Goal: Information Seeking & Learning: Learn about a topic

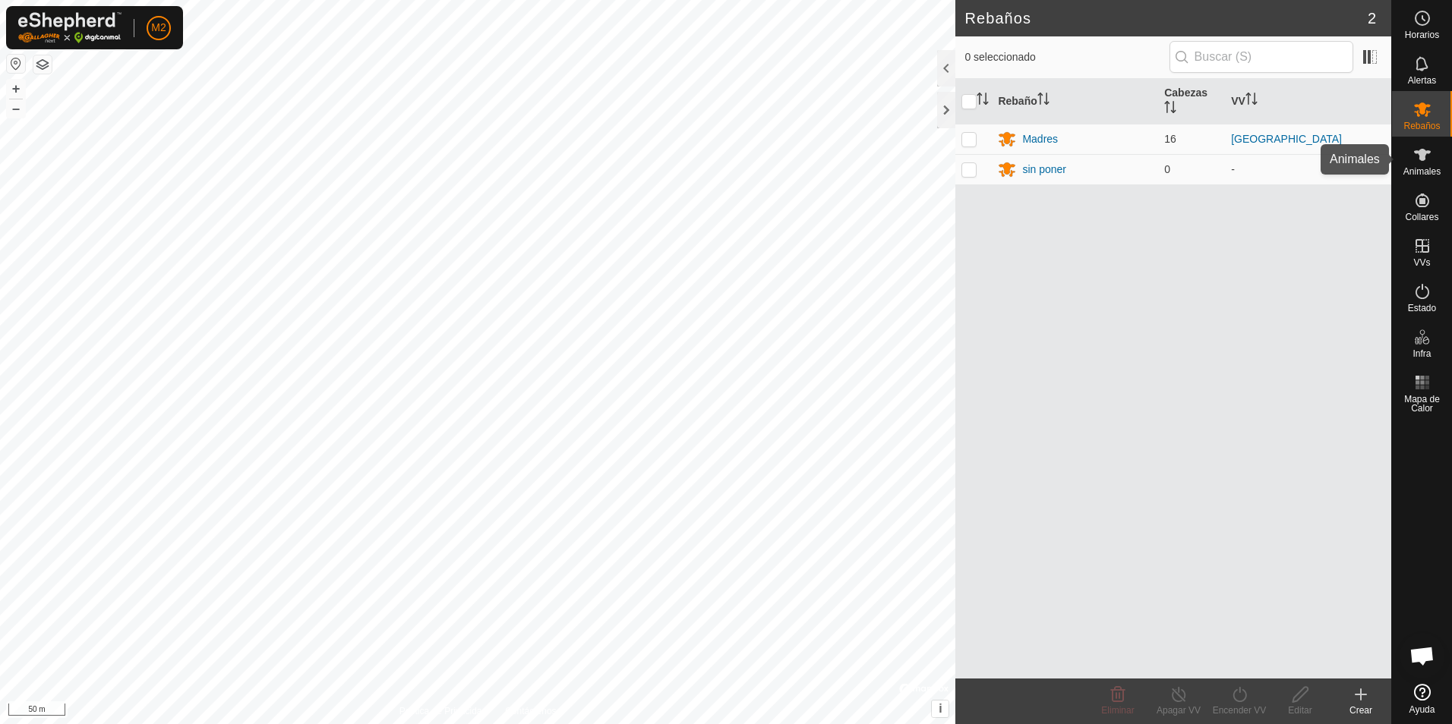
click at [1430, 160] on icon at bounding box center [1422, 155] width 18 height 18
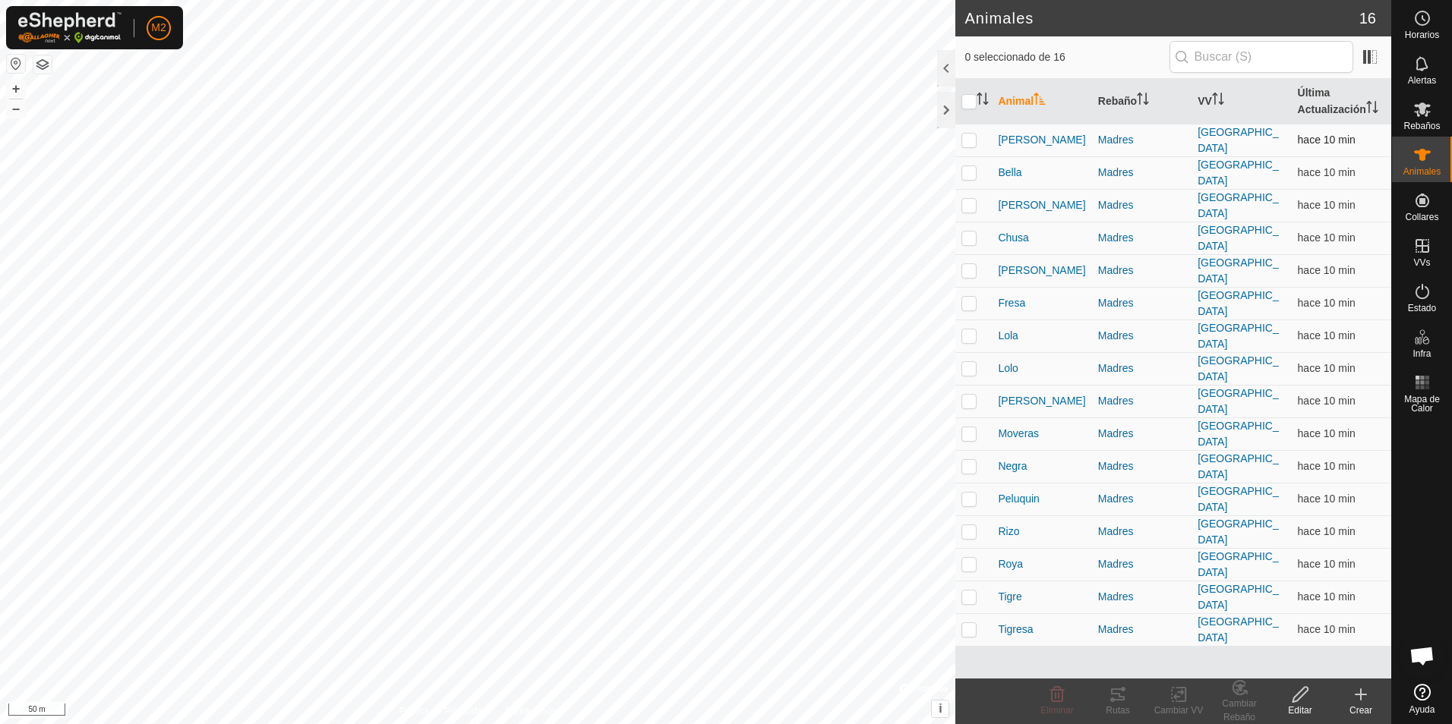
click at [969, 143] on p-checkbox at bounding box center [968, 140] width 15 height 12
checkbox input "true"
click at [969, 171] on p-checkbox at bounding box center [968, 172] width 15 height 12
checkbox input "true"
click at [970, 204] on p-checkbox at bounding box center [968, 205] width 15 height 12
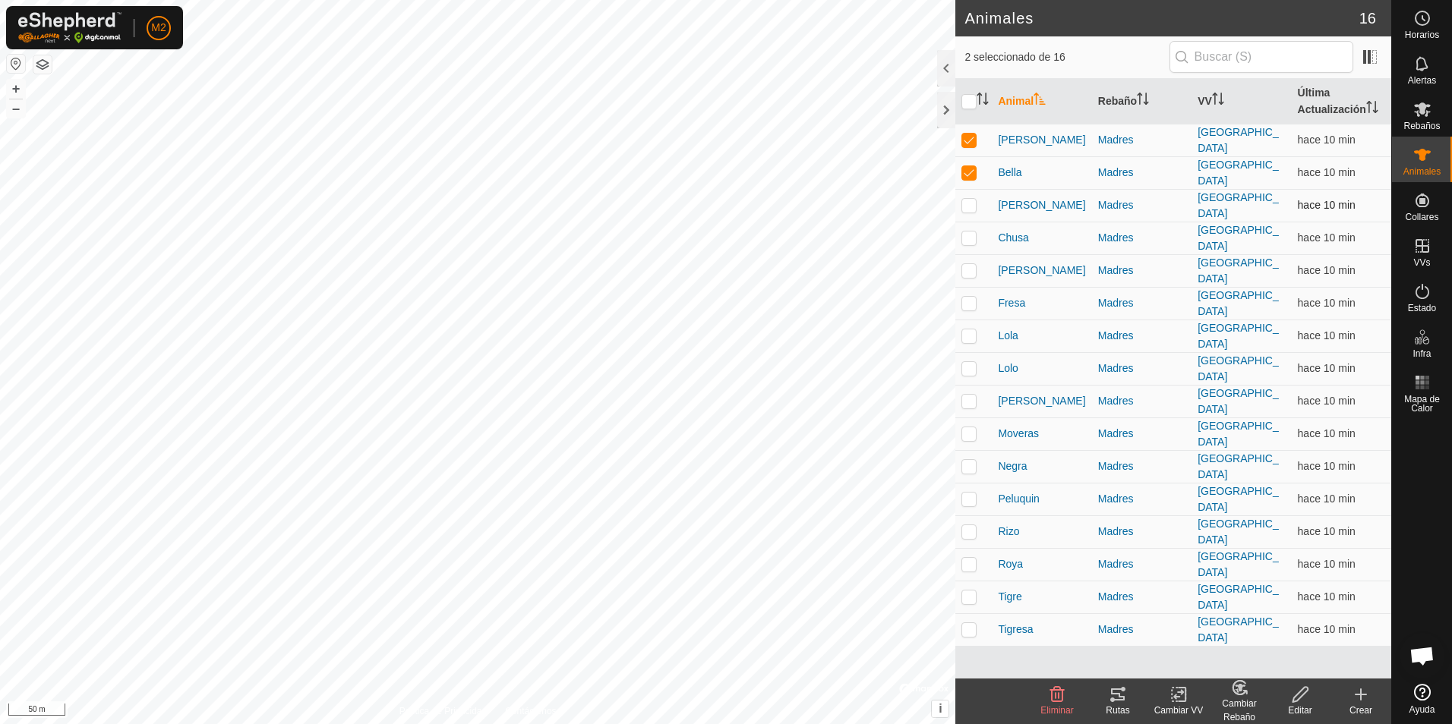
checkbox input "true"
drag, startPoint x: 967, startPoint y: 229, endPoint x: 965, endPoint y: 245, distance: 16.0
click at [967, 232] on p-checkbox at bounding box center [968, 238] width 15 height 12
checkbox input "true"
click at [967, 264] on p-checkbox at bounding box center [968, 270] width 15 height 12
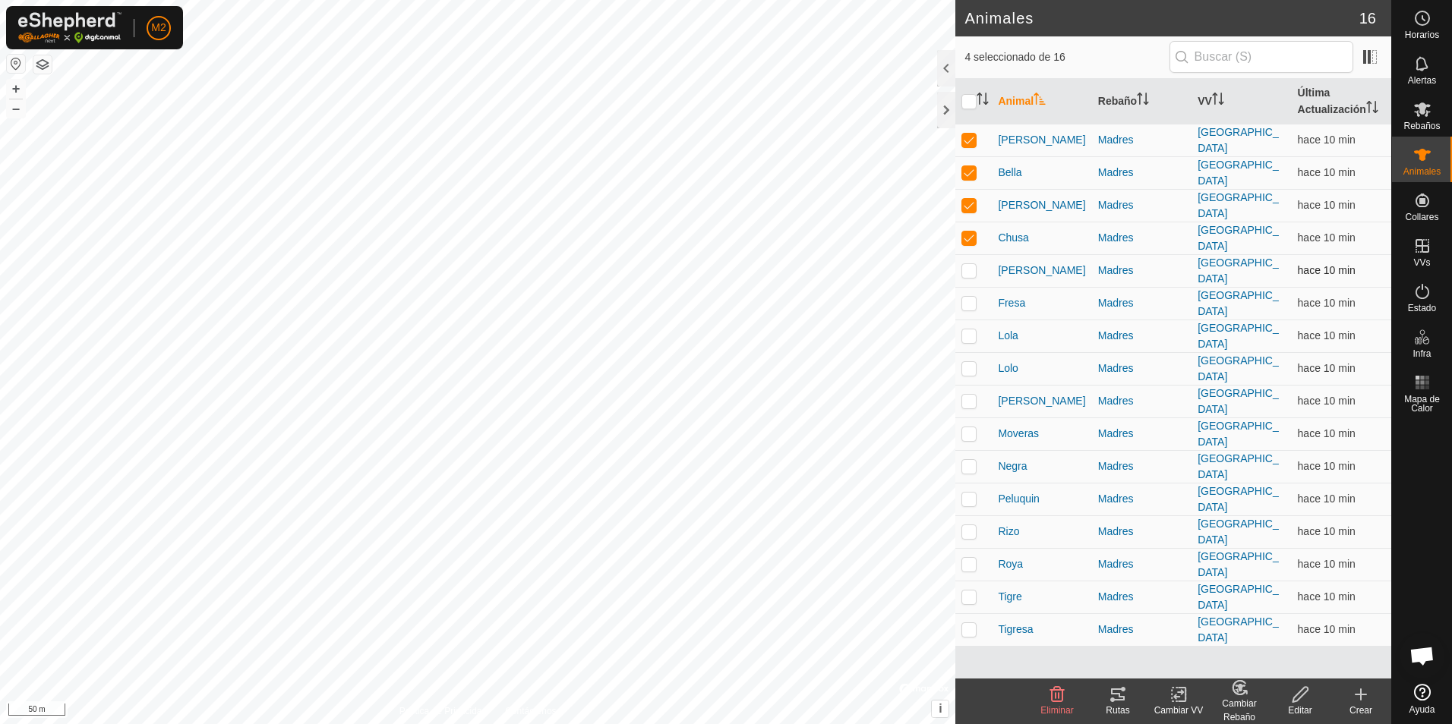
checkbox input "true"
drag, startPoint x: 968, startPoint y: 290, endPoint x: 967, endPoint y: 316, distance: 25.9
click at [968, 297] on p-checkbox at bounding box center [968, 303] width 15 height 12
checkbox input "true"
click at [967, 330] on p-checkbox at bounding box center [968, 336] width 15 height 12
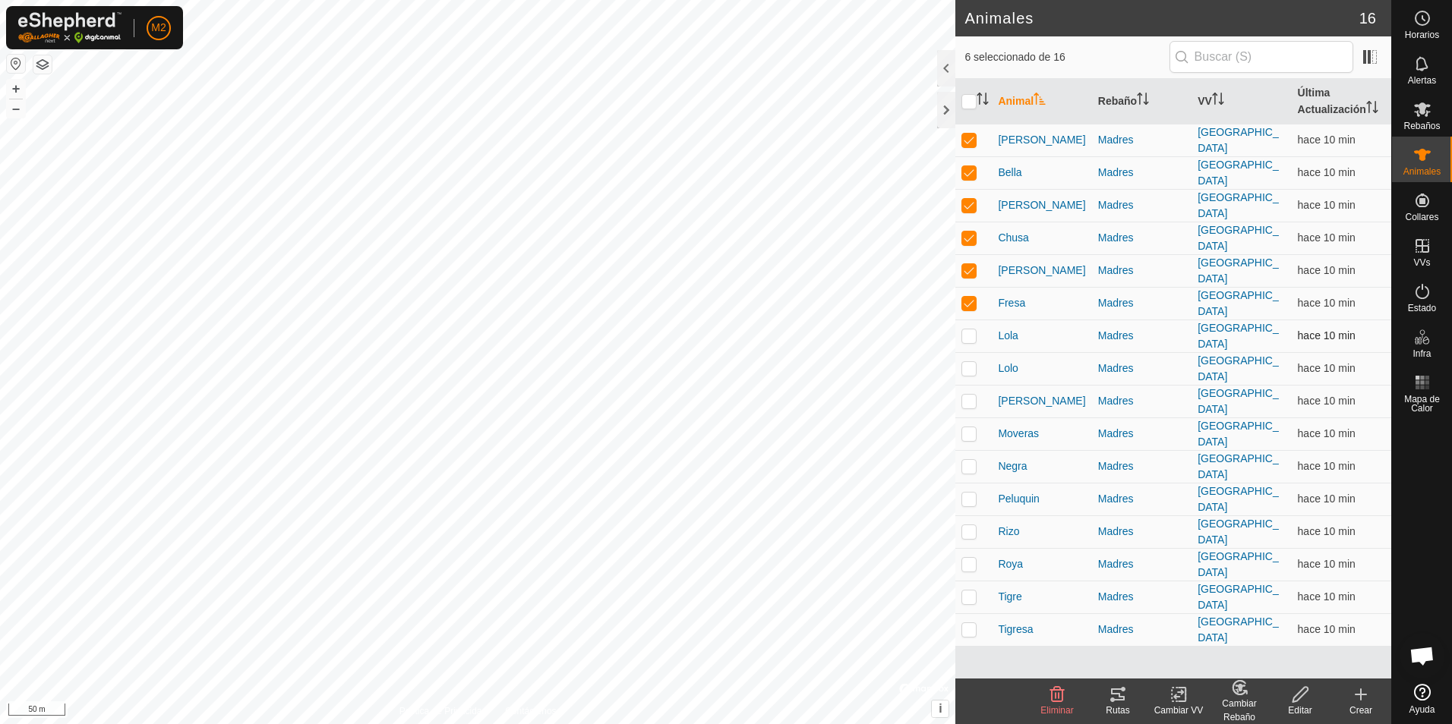
checkbox input "true"
click at [966, 362] on p-checkbox at bounding box center [968, 368] width 15 height 12
checkbox input "true"
click at [970, 395] on p-checkbox at bounding box center [968, 401] width 15 height 12
checkbox input "true"
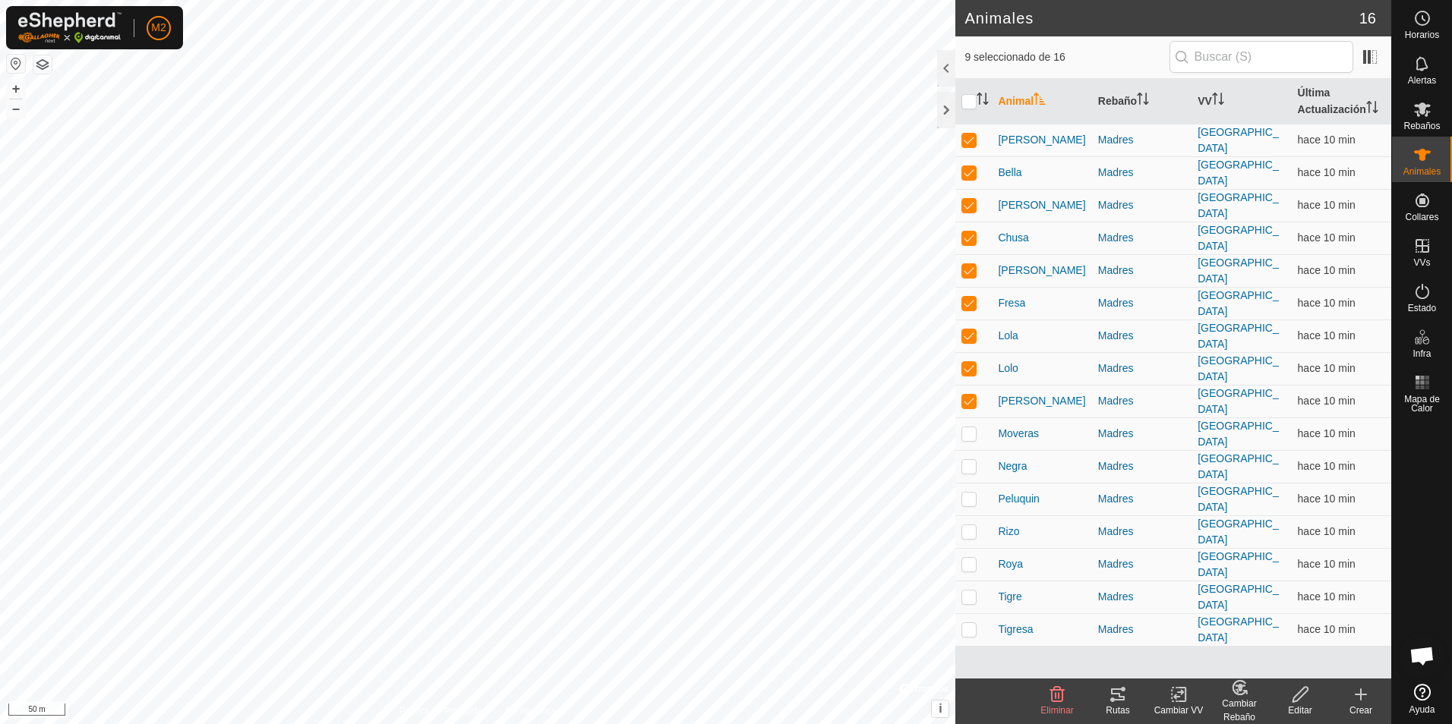
click at [1118, 699] on icon at bounding box center [1118, 695] width 18 height 18
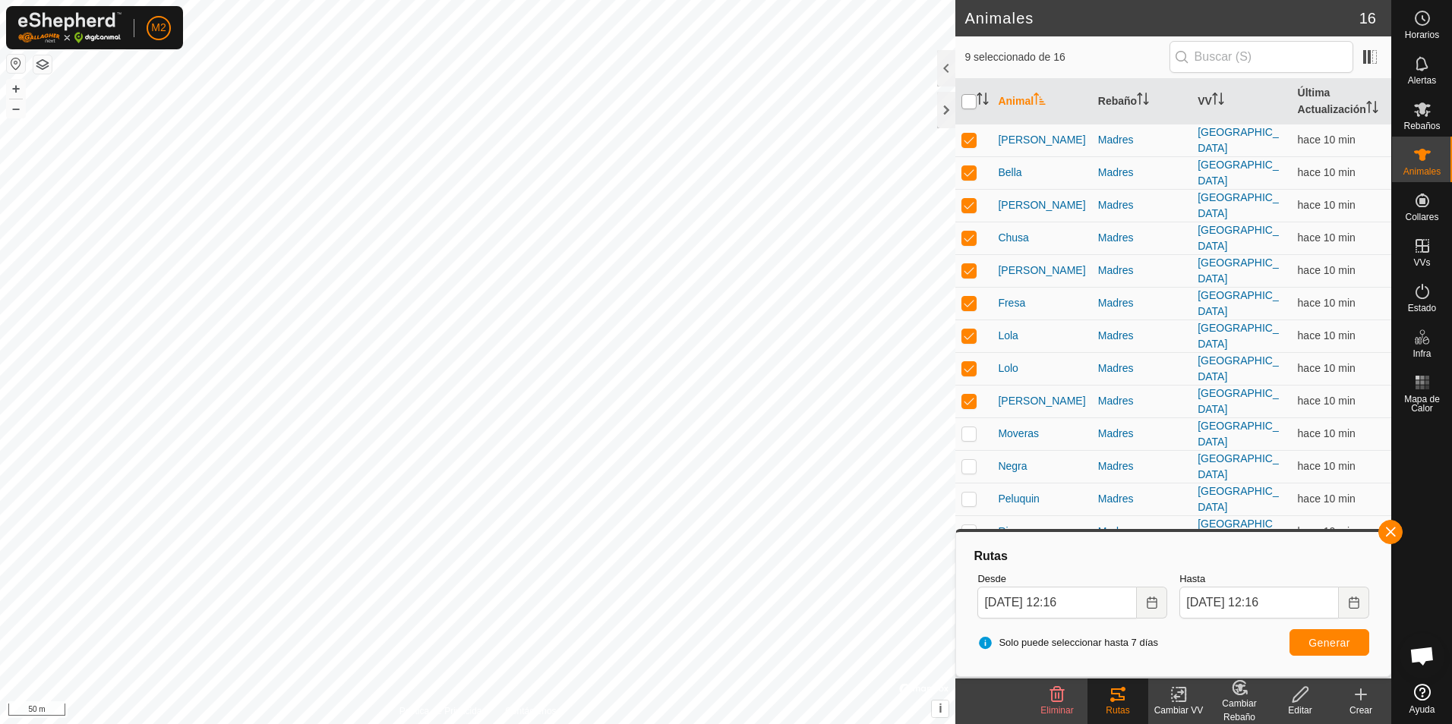
click at [965, 102] on input "checkbox" at bounding box center [968, 101] width 15 height 15
checkbox input "true"
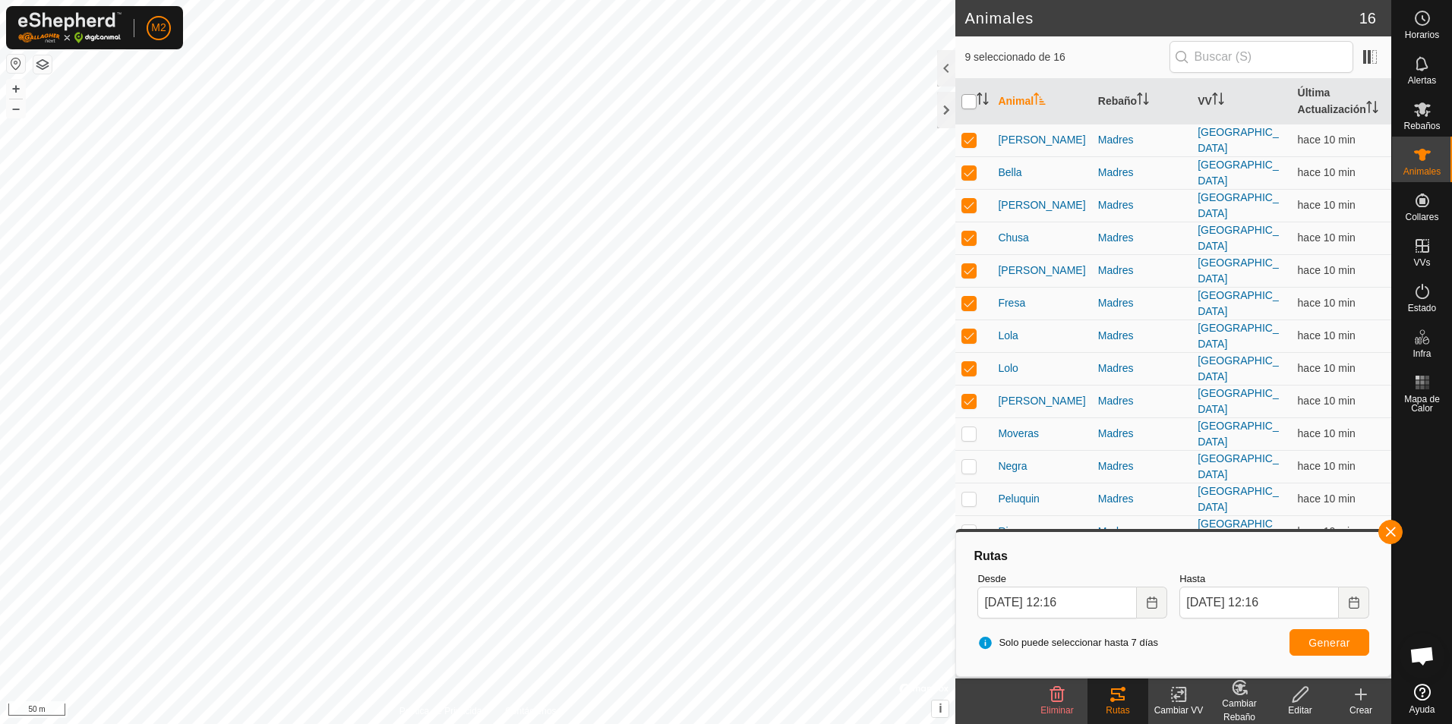
checkbox input "true"
click at [965, 102] on input "checkbox" at bounding box center [968, 101] width 15 height 15
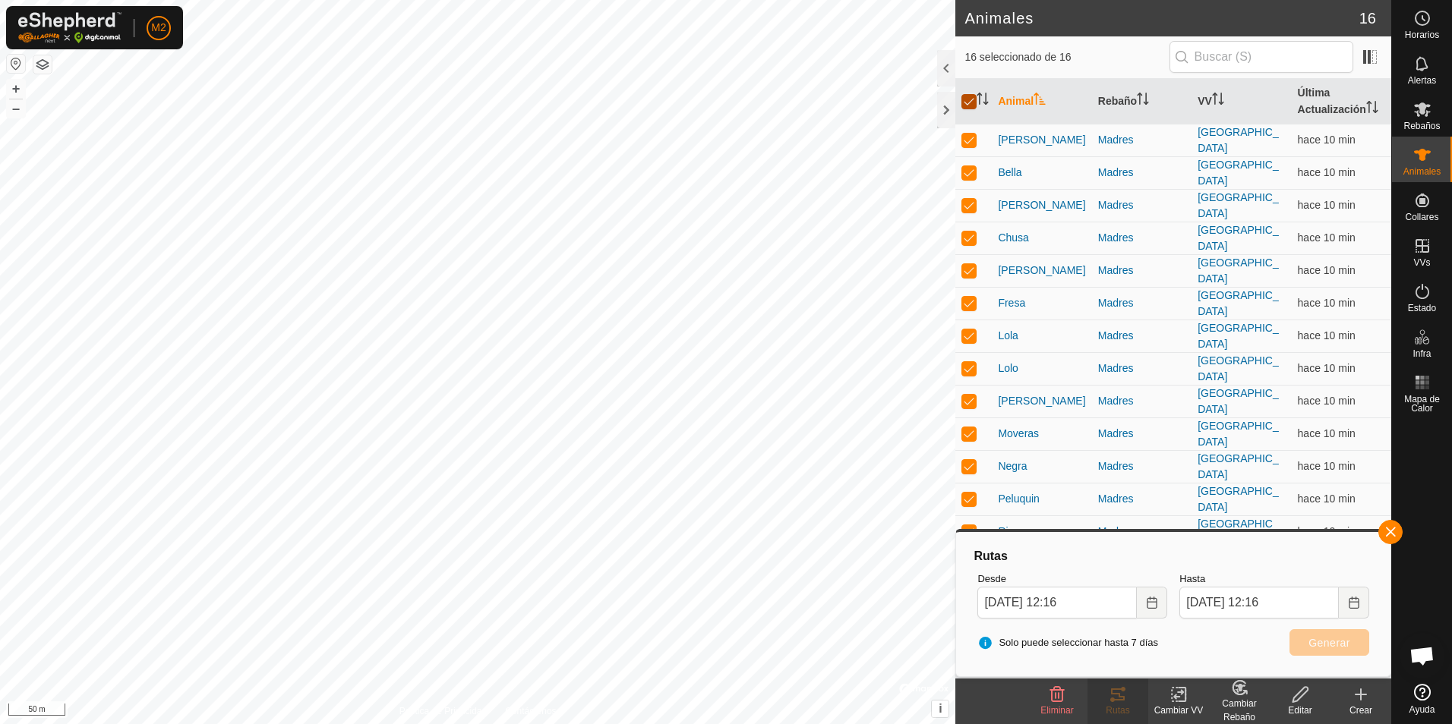
checkbox input "false"
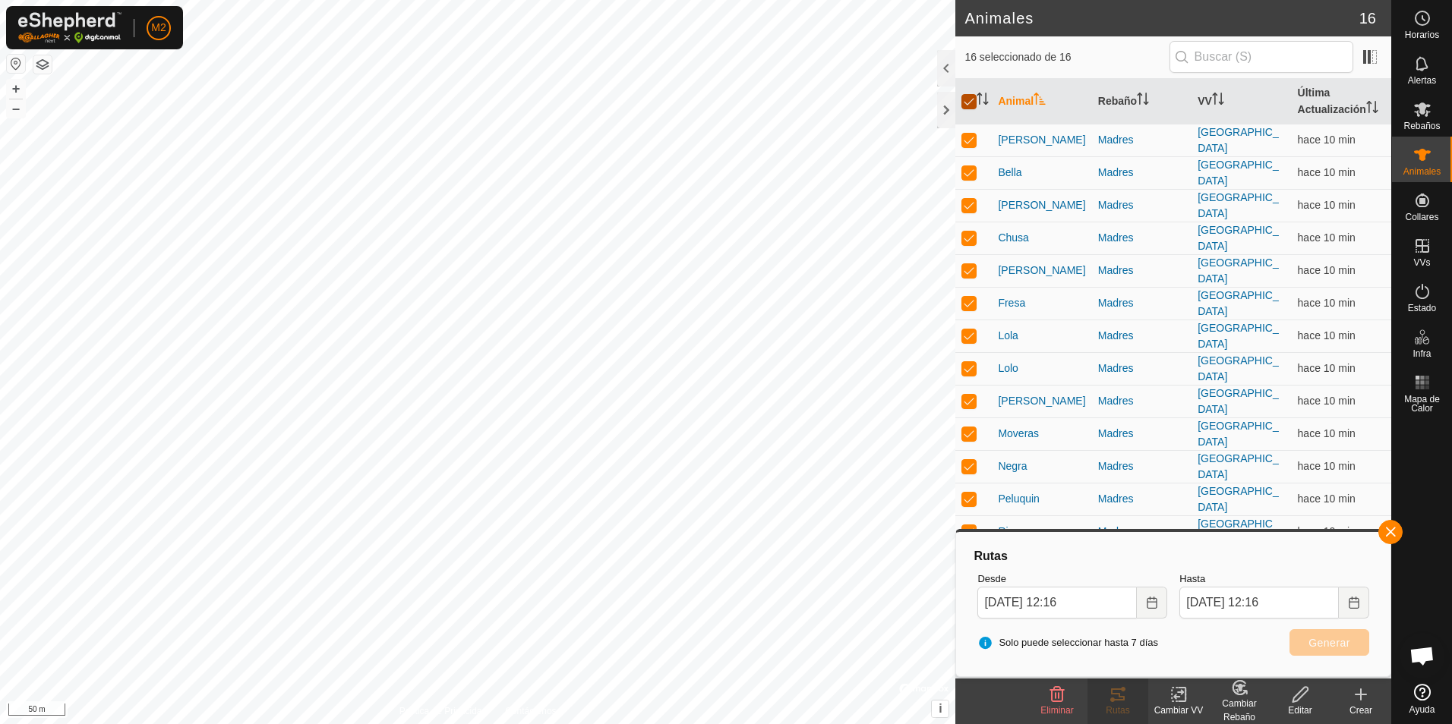
checkbox input "false"
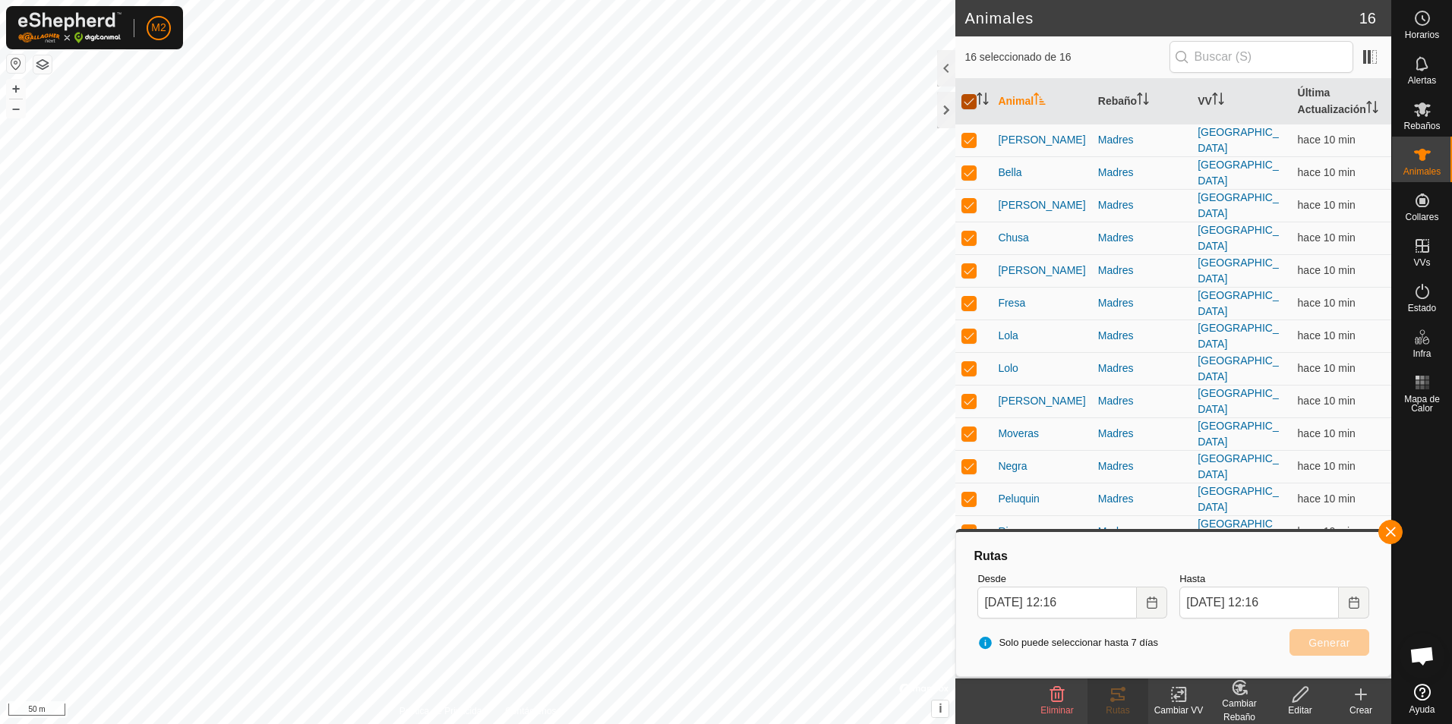
checkbox input "false"
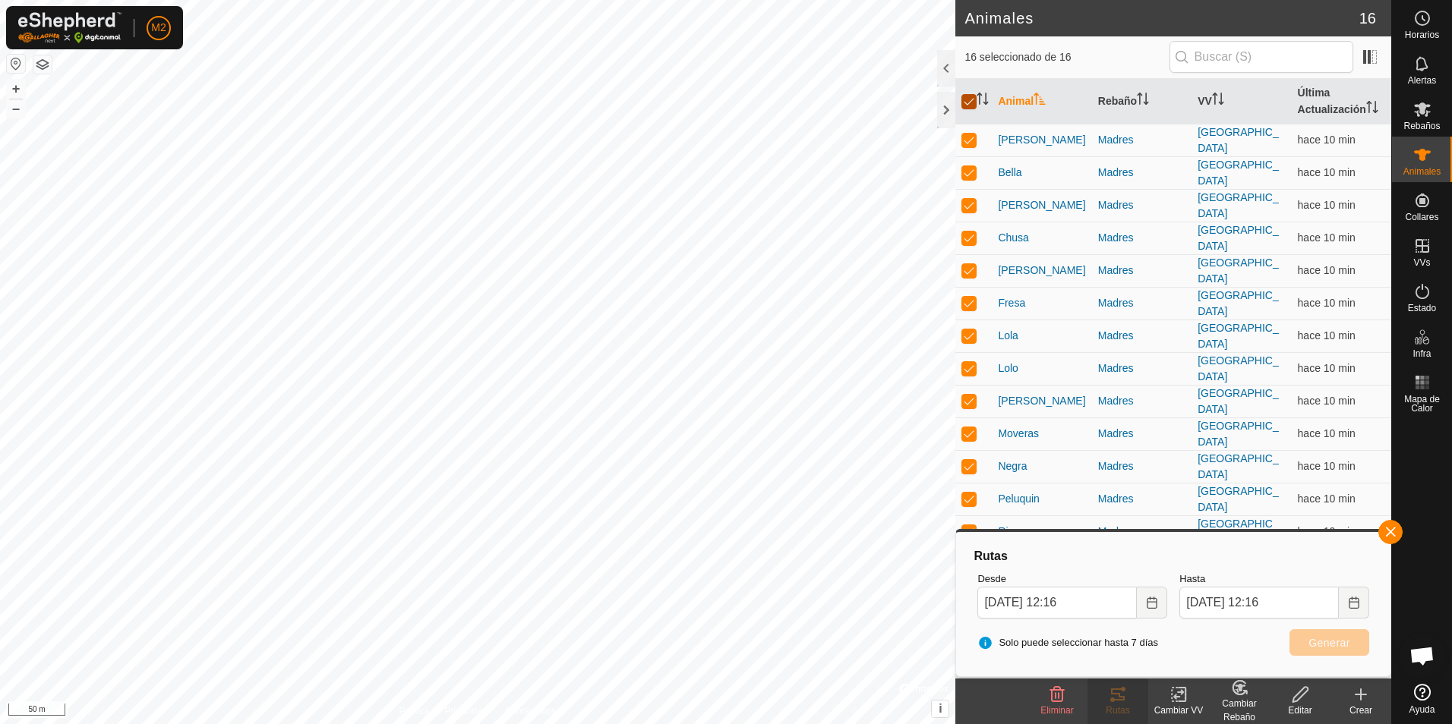
checkbox input "false"
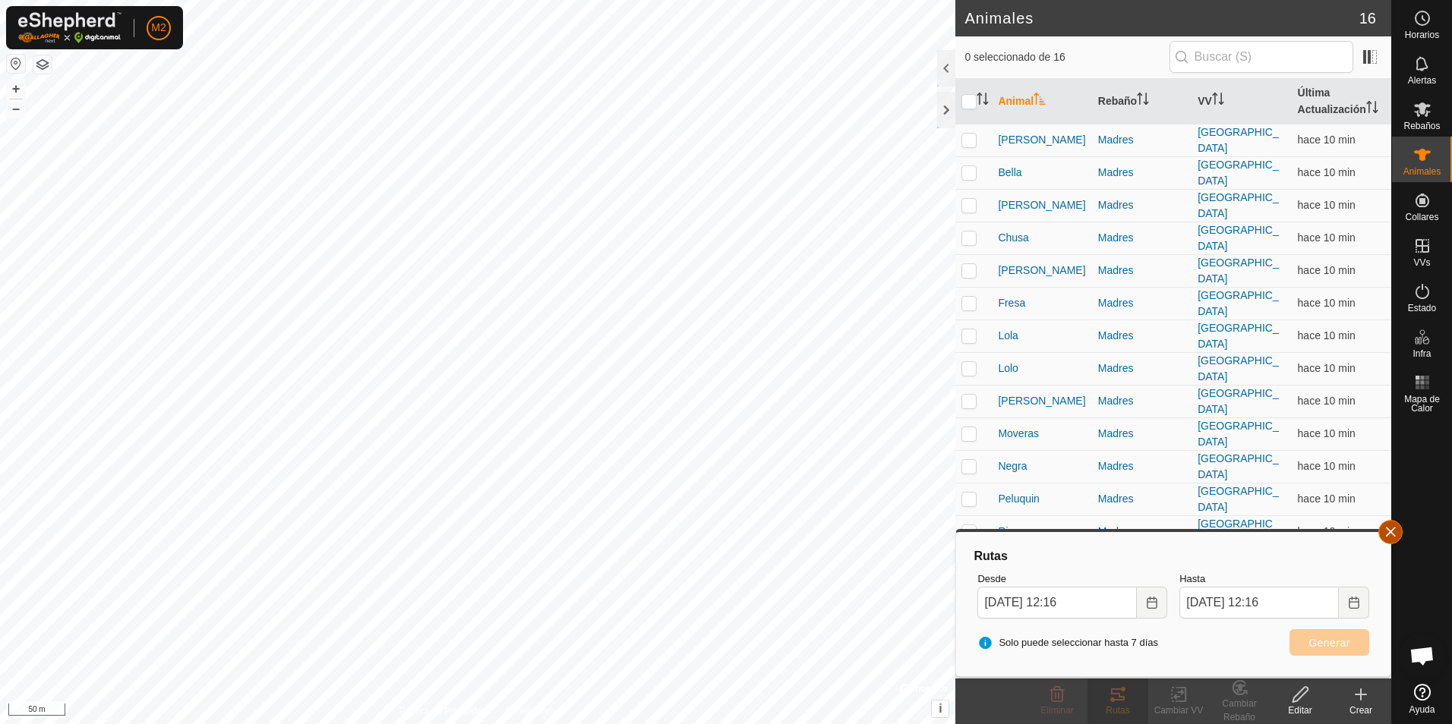
click at [1395, 530] on button "button" at bounding box center [1390, 532] width 24 height 24
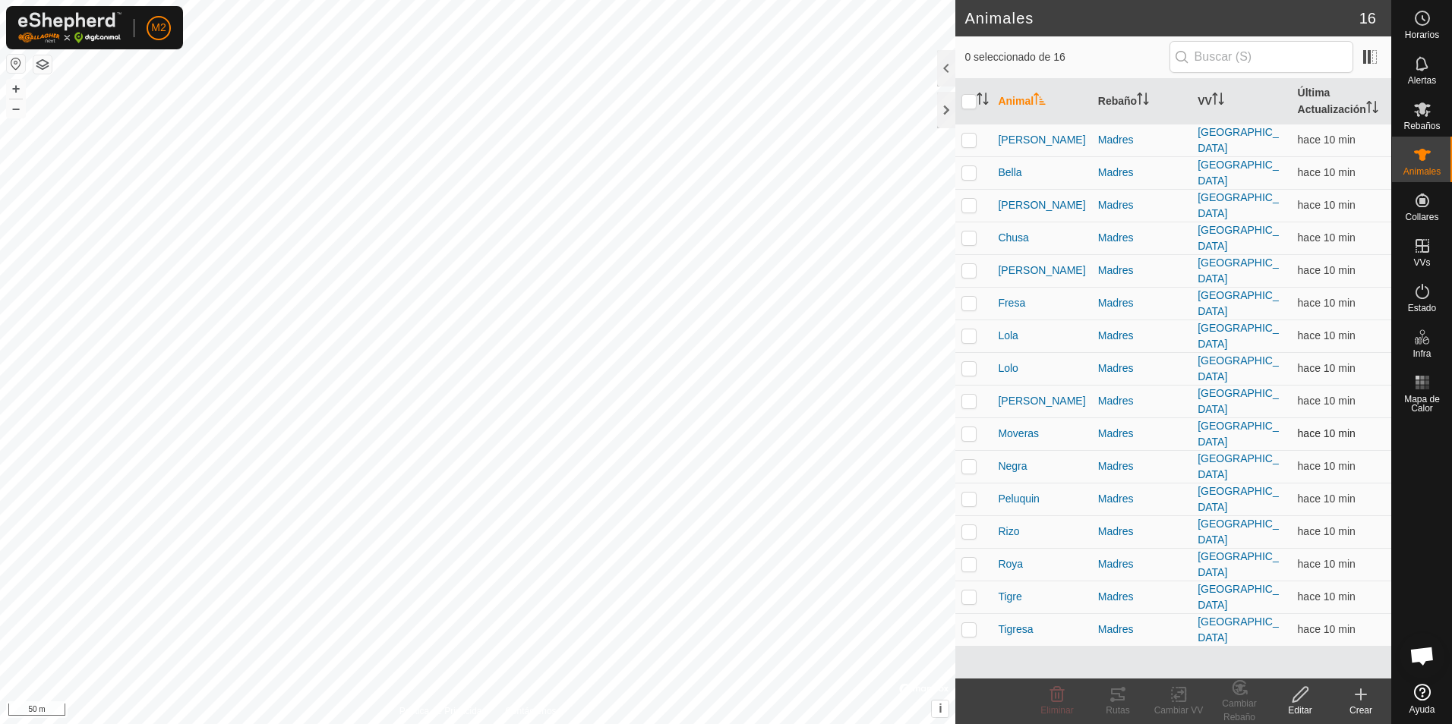
click at [969, 427] on p-checkbox at bounding box center [968, 433] width 15 height 12
checkbox input "true"
click at [972, 460] on p-checkbox at bounding box center [968, 466] width 15 height 12
checkbox input "true"
click at [967, 483] on td at bounding box center [973, 499] width 36 height 33
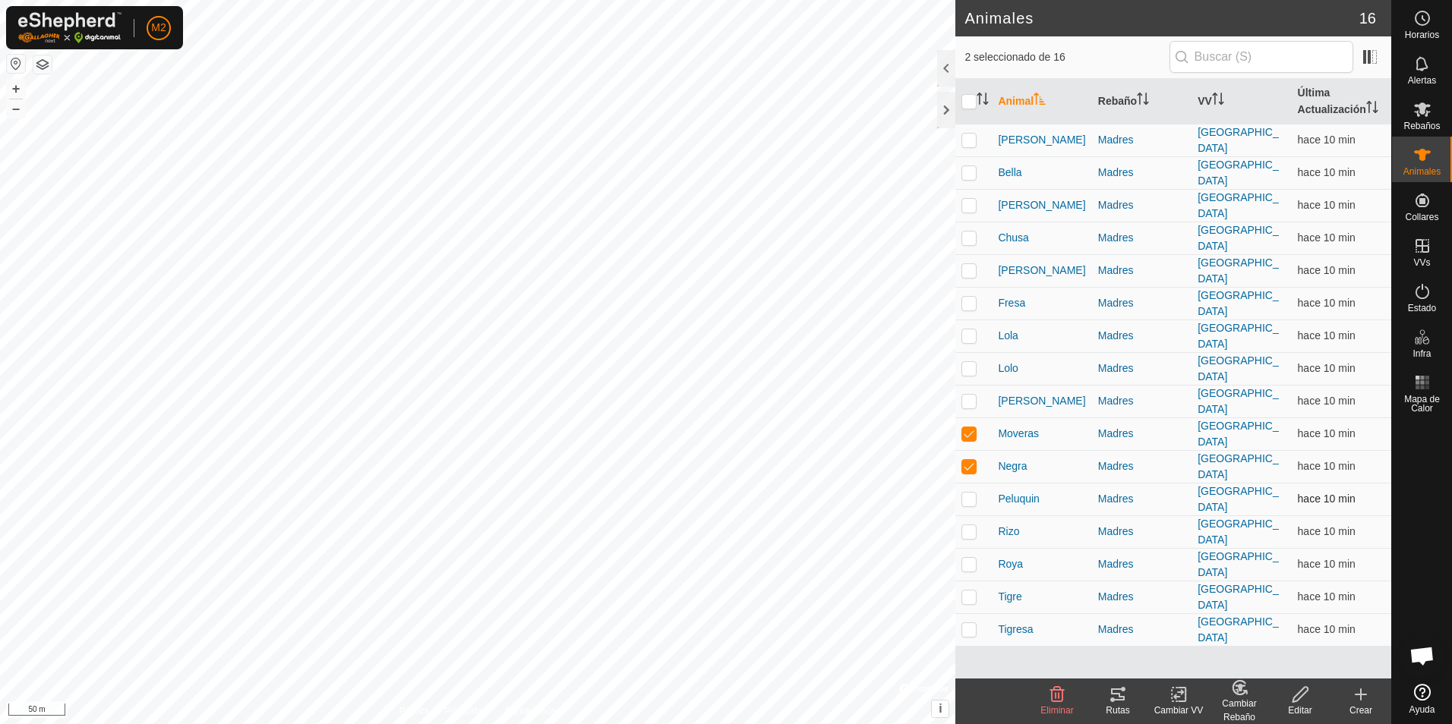
checkbox input "true"
click at [969, 525] on p-checkbox at bounding box center [968, 531] width 15 height 12
checkbox input "true"
click at [971, 558] on p-checkbox at bounding box center [968, 564] width 15 height 12
checkbox input "true"
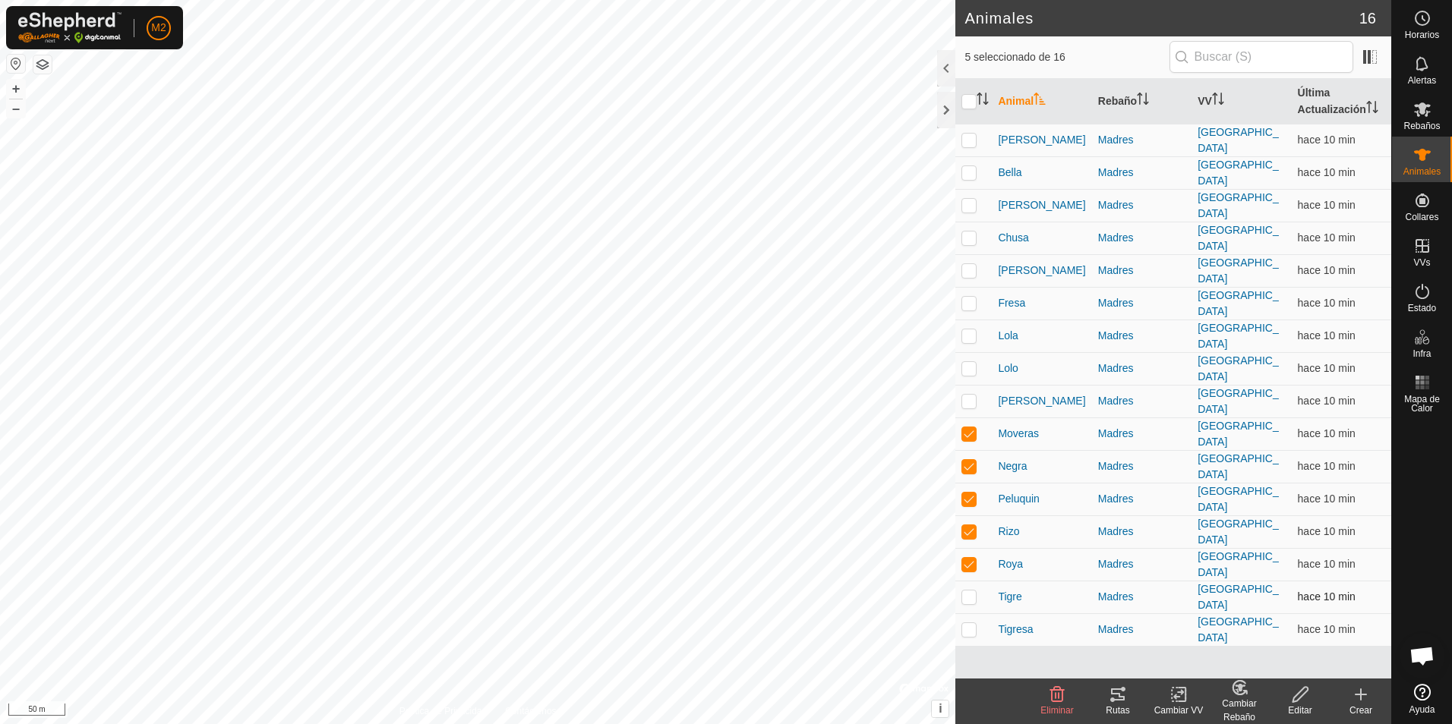
click at [965, 591] on p-checkbox at bounding box center [968, 597] width 15 height 12
checkbox input "true"
click at [967, 623] on p-checkbox at bounding box center [968, 629] width 15 height 12
checkbox input "true"
click at [1118, 696] on icon at bounding box center [1118, 695] width 14 height 12
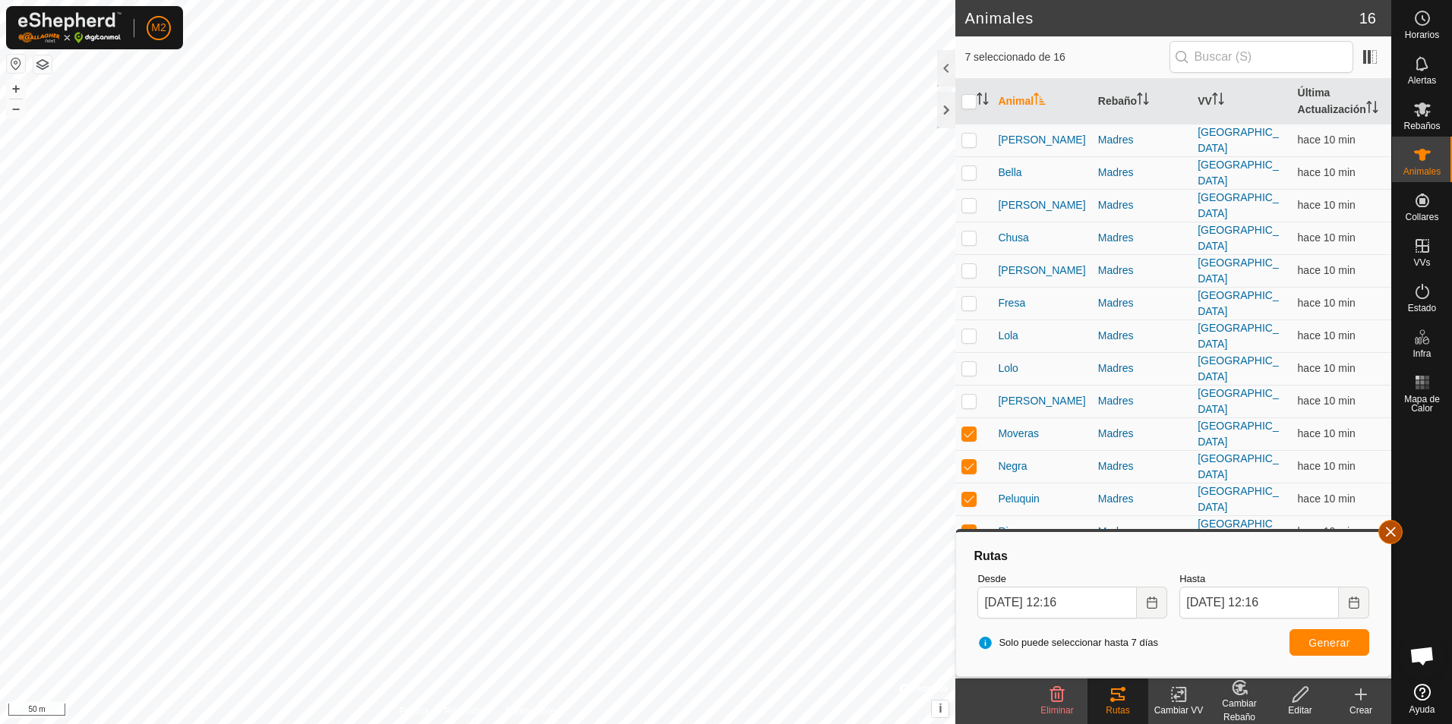
click at [1392, 525] on button "button" at bounding box center [1390, 532] width 24 height 24
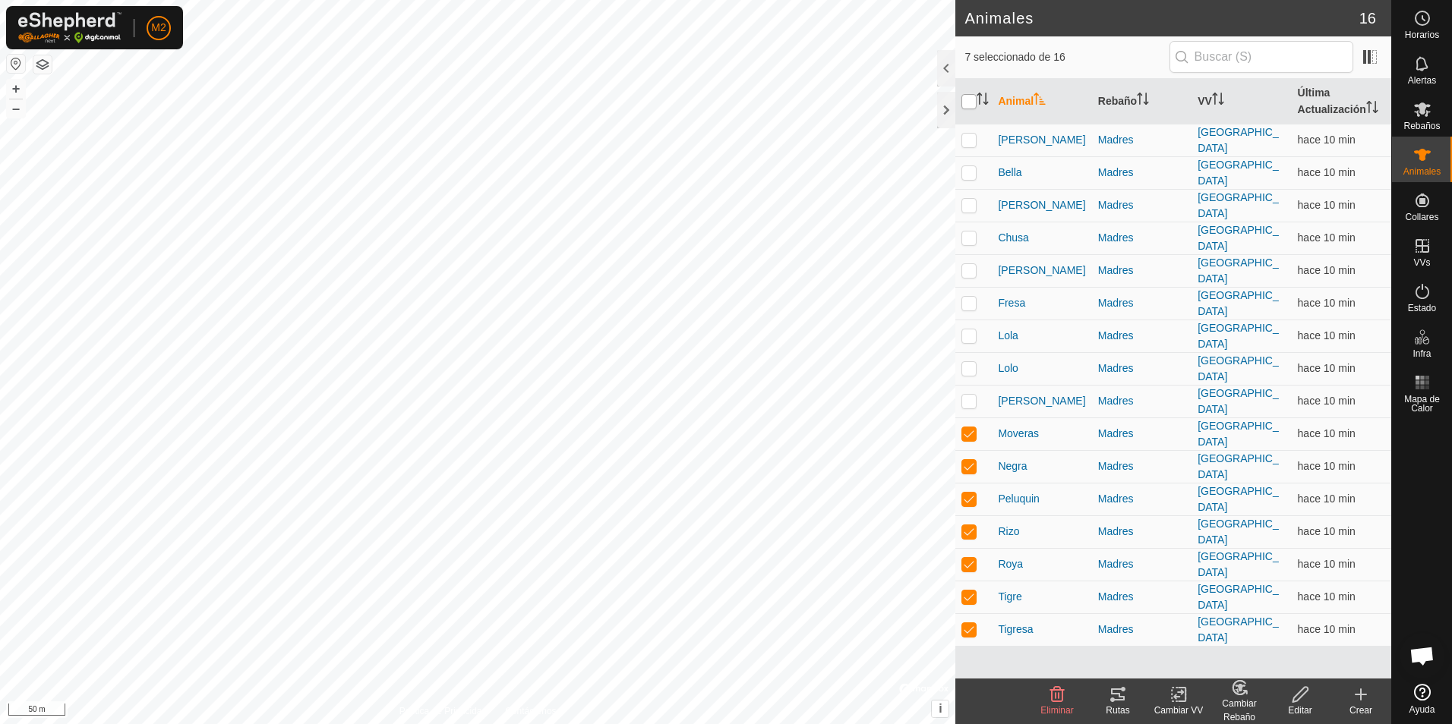
click at [966, 100] on input "checkbox" at bounding box center [968, 101] width 15 height 15
checkbox input "true"
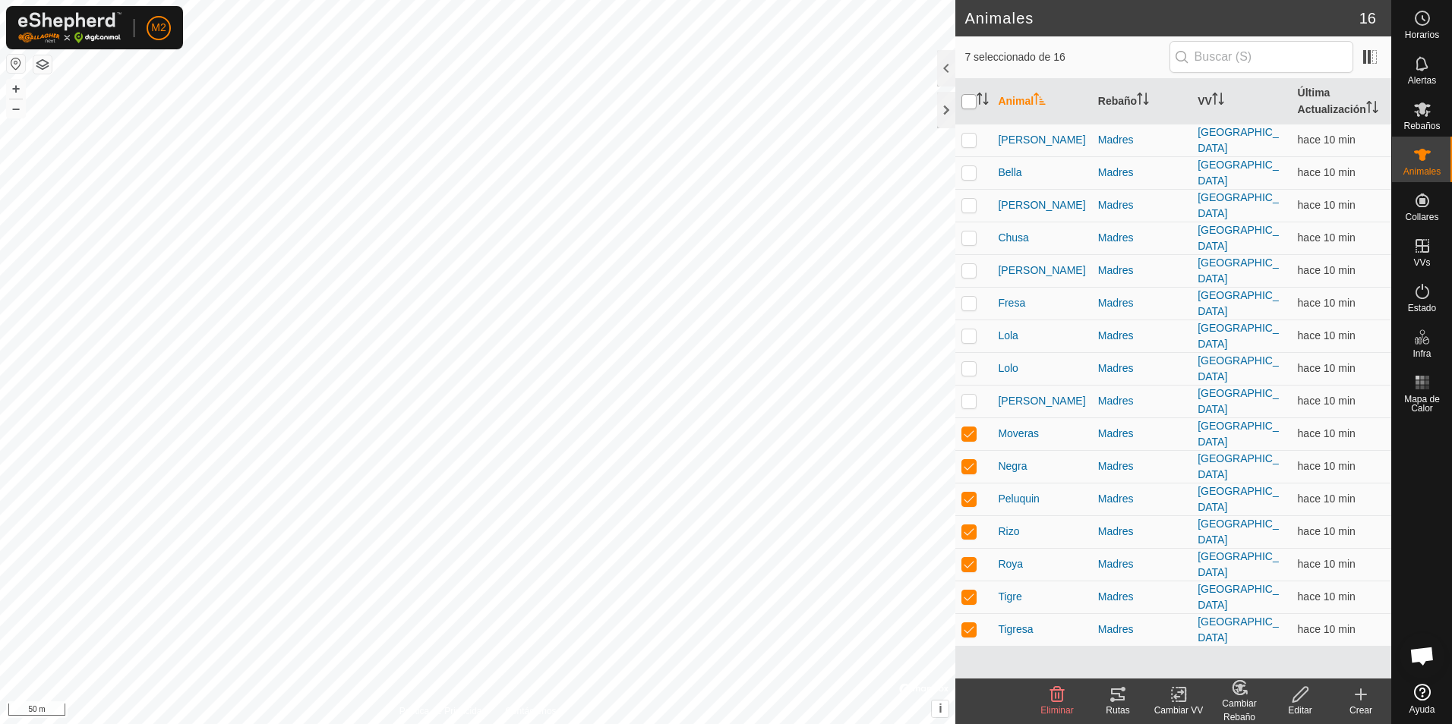
checkbox input "true"
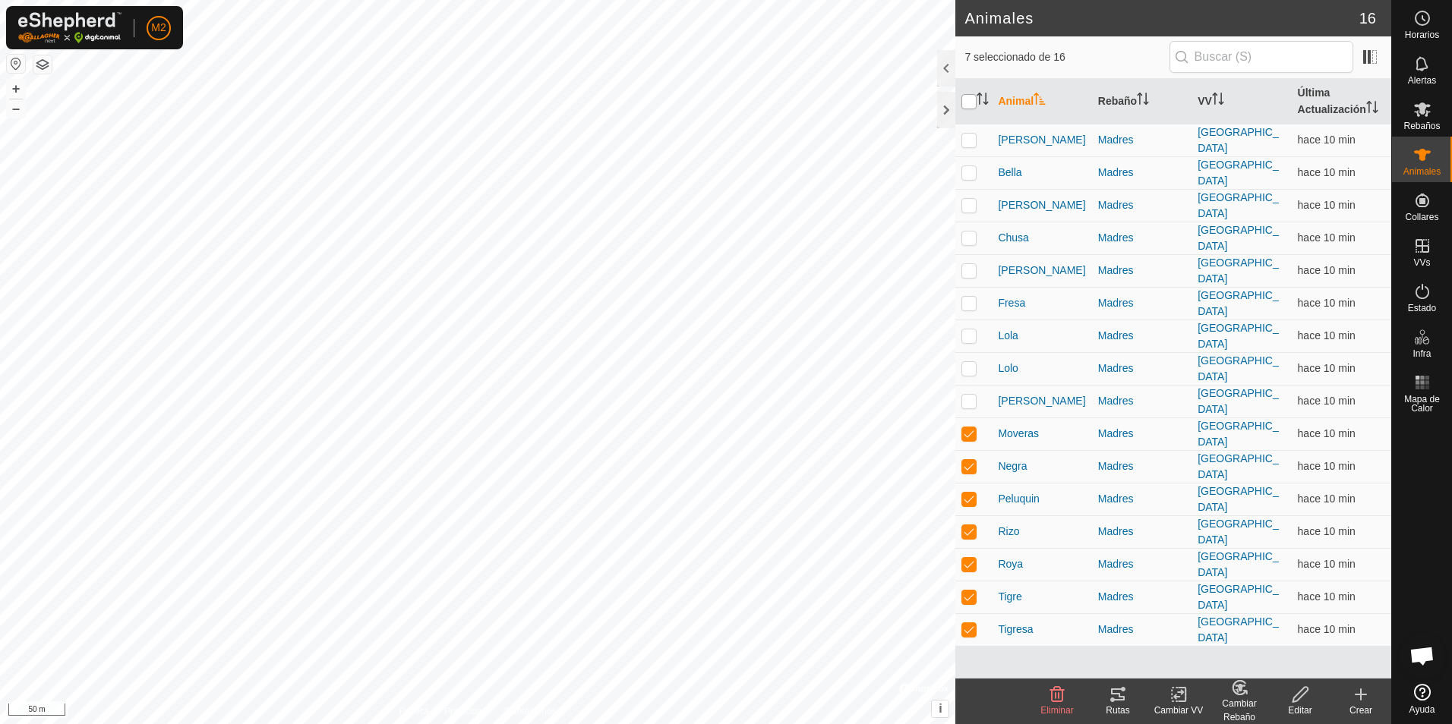
checkbox input "true"
click at [946, 120] on div at bounding box center [946, 110] width 18 height 36
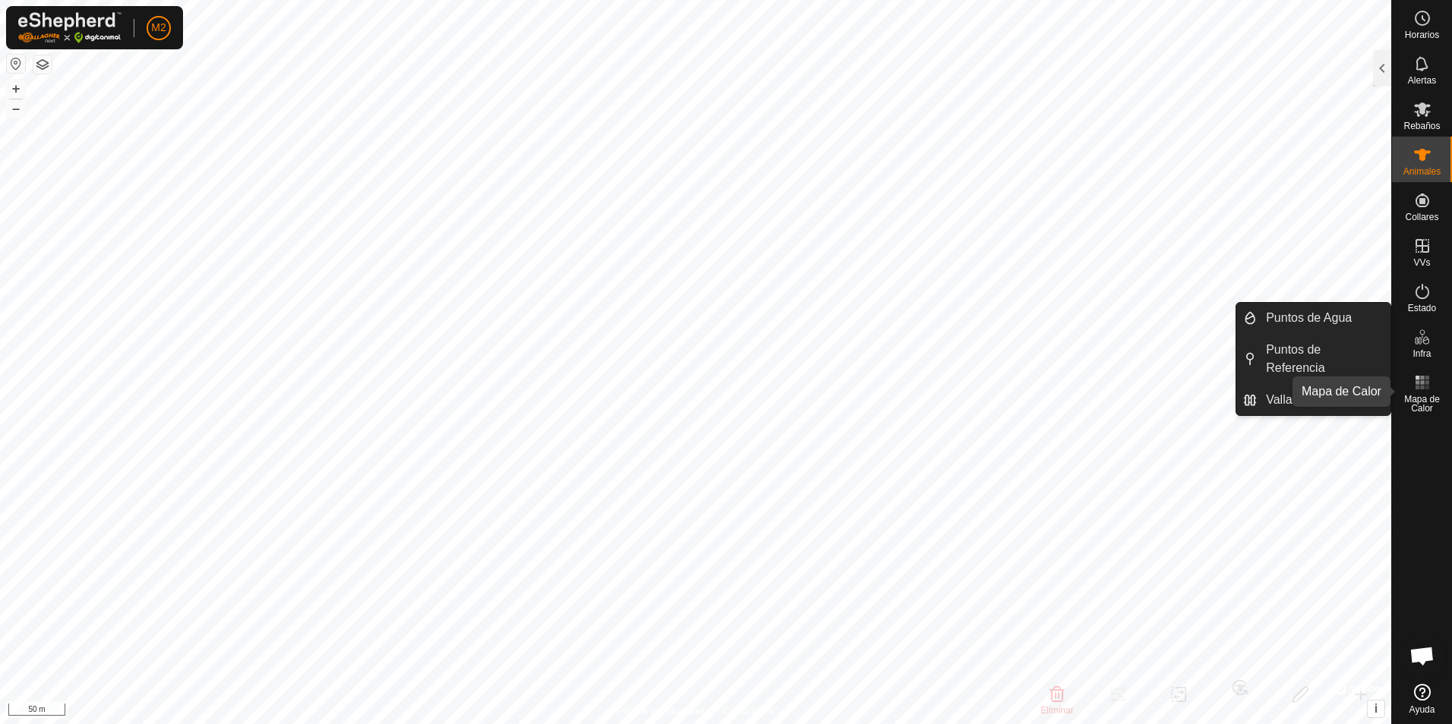
click at [1420, 383] on rect at bounding box center [1422, 382] width 4 height 4
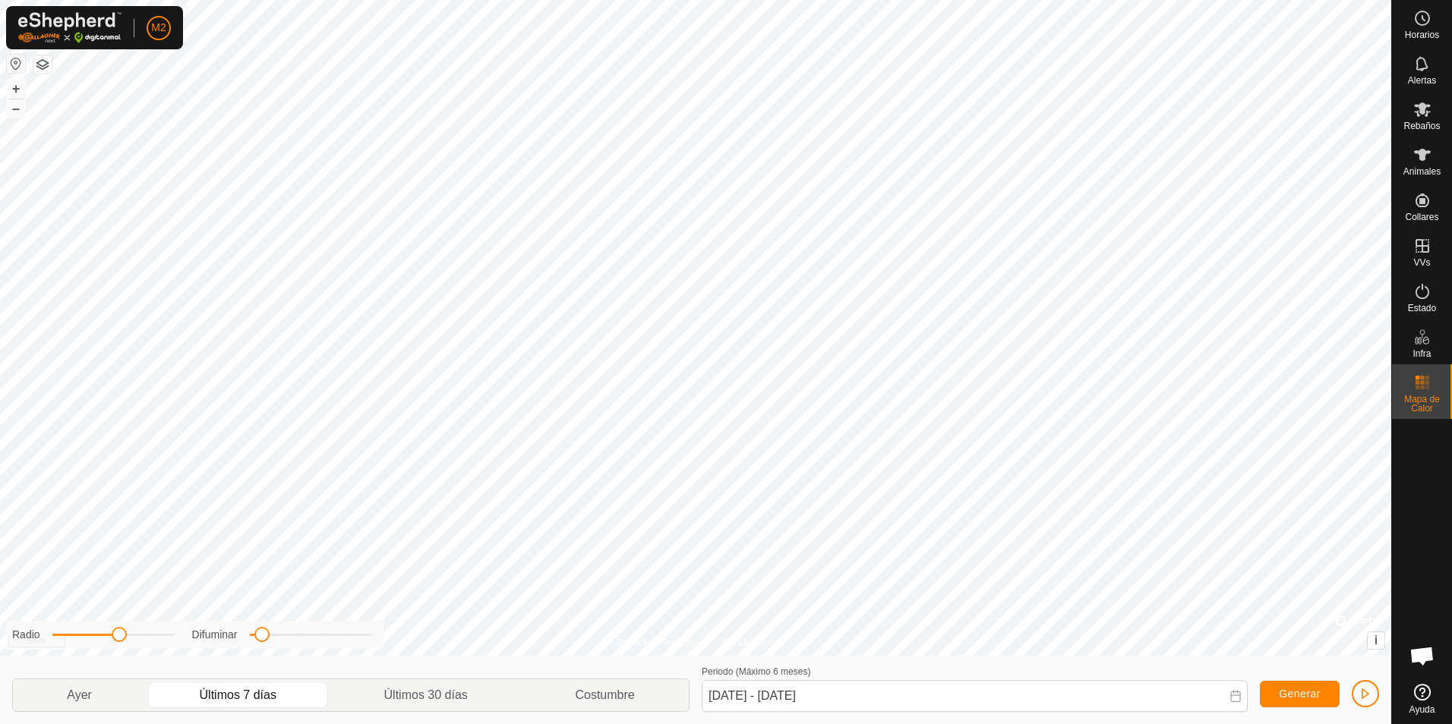
click at [253, 689] on p-togglebutton "Últimos 7 días" at bounding box center [238, 696] width 185 height 32
click at [411, 696] on p-togglebutton "Últimos 30 días" at bounding box center [425, 696] width 191 height 32
click at [229, 704] on p-togglebutton "Últimos 7 días" at bounding box center [238, 696] width 185 height 32
type input "[DATE] - [DATE]"
